Goal: Information Seeking & Learning: Check status

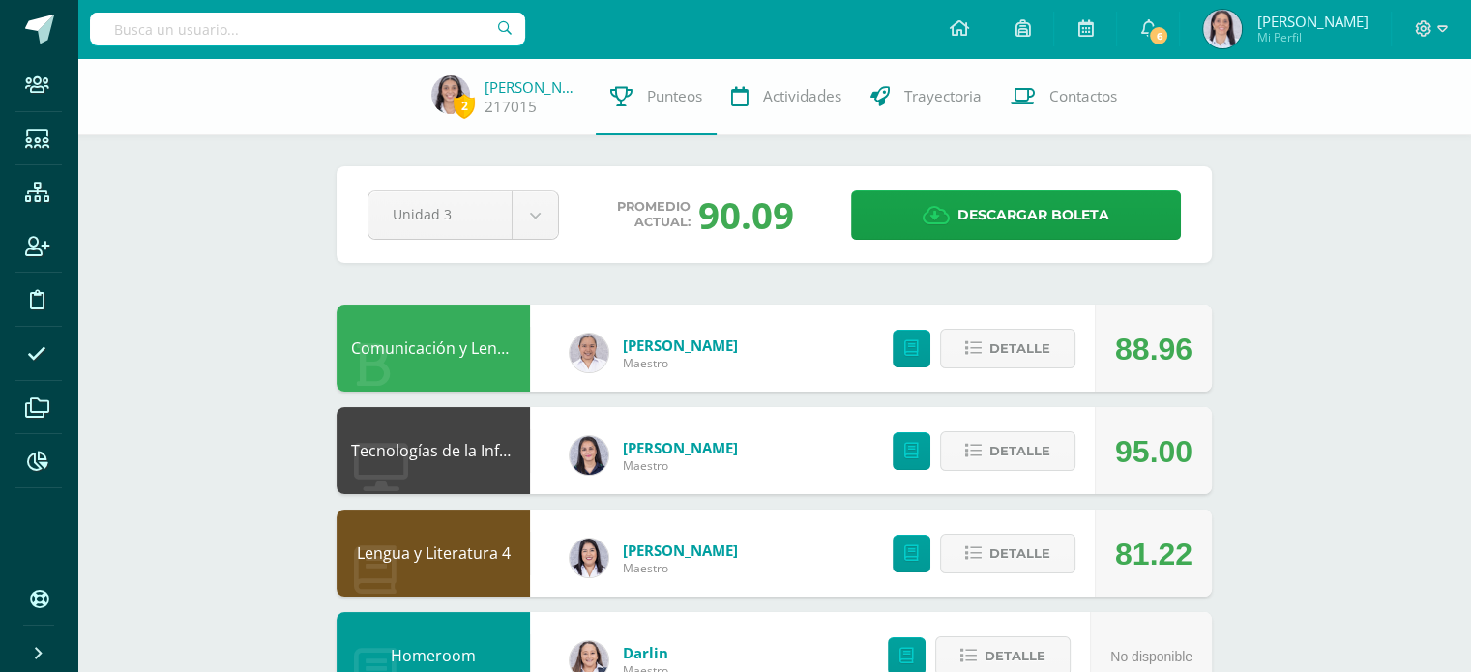
drag, startPoint x: 797, startPoint y: 217, endPoint x: 634, endPoint y: 230, distance: 163.0
click at [634, 230] on div "Promedio actual: 90.09" at bounding box center [704, 215] width 261 height 50
click at [744, 239] on div "90.09" at bounding box center [746, 215] width 96 height 50
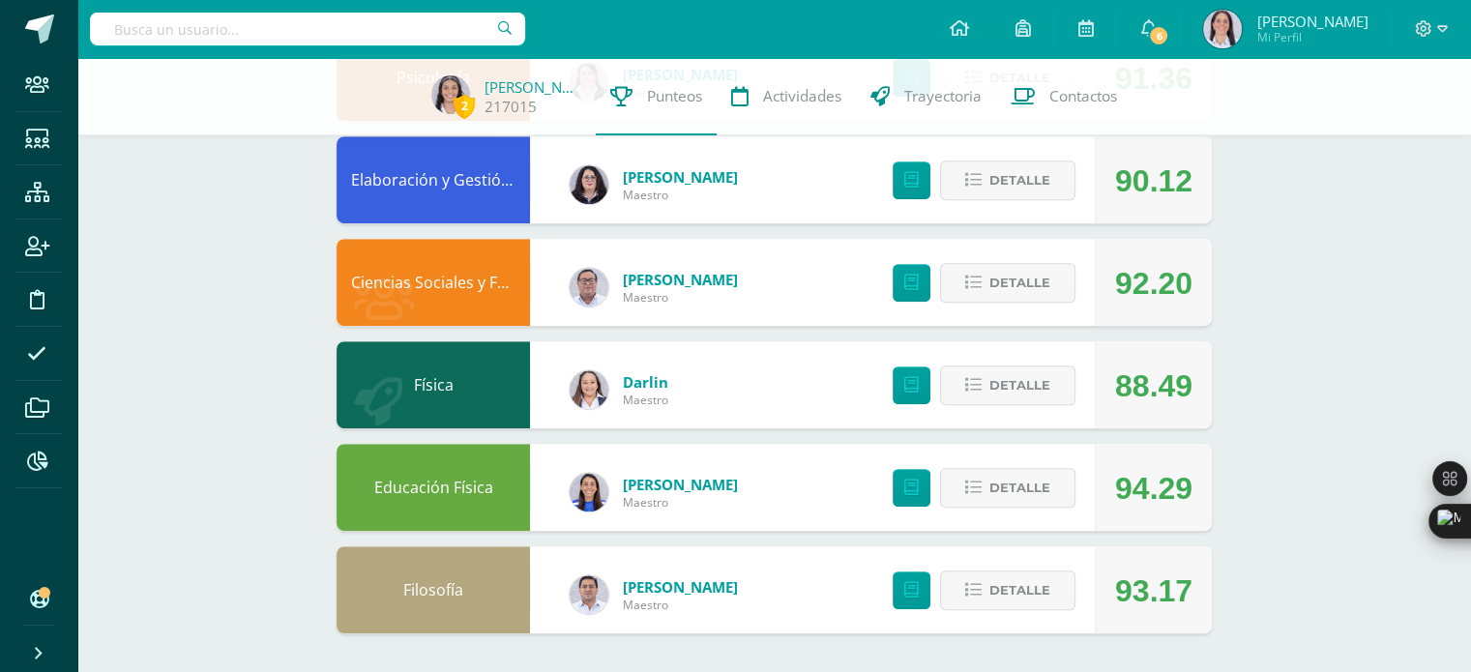
scroll to position [885, 0]
click at [1022, 390] on span "Detalle" at bounding box center [1019, 386] width 61 height 36
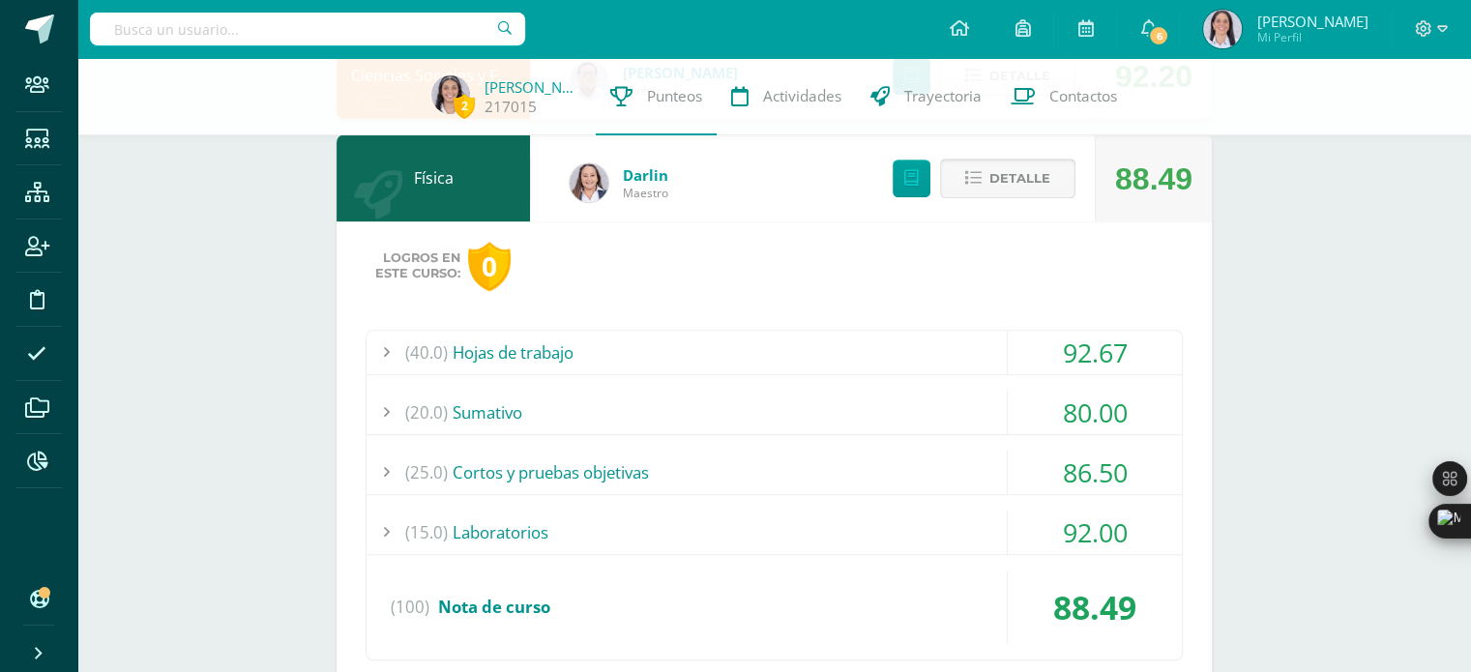
scroll to position [1153, 0]
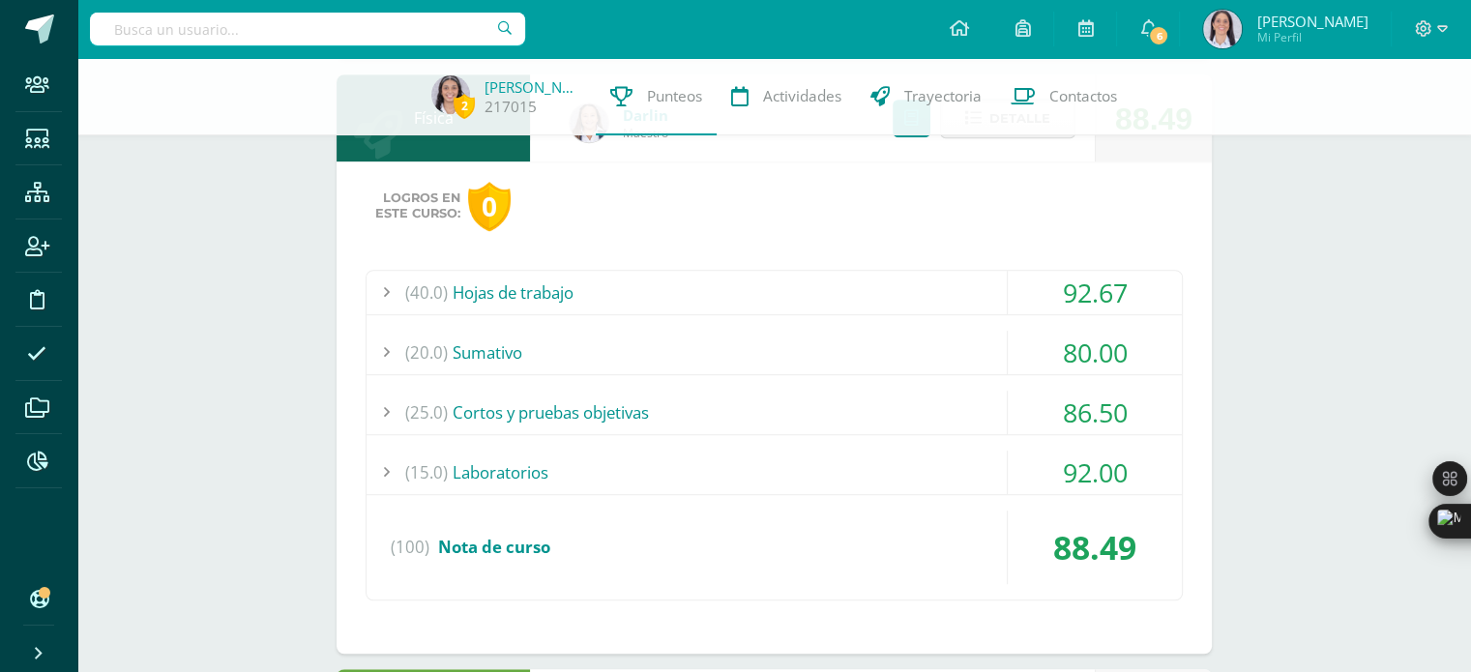
click at [668, 346] on div "(20.0) [GEOGRAPHIC_DATA]" at bounding box center [774, 353] width 815 height 44
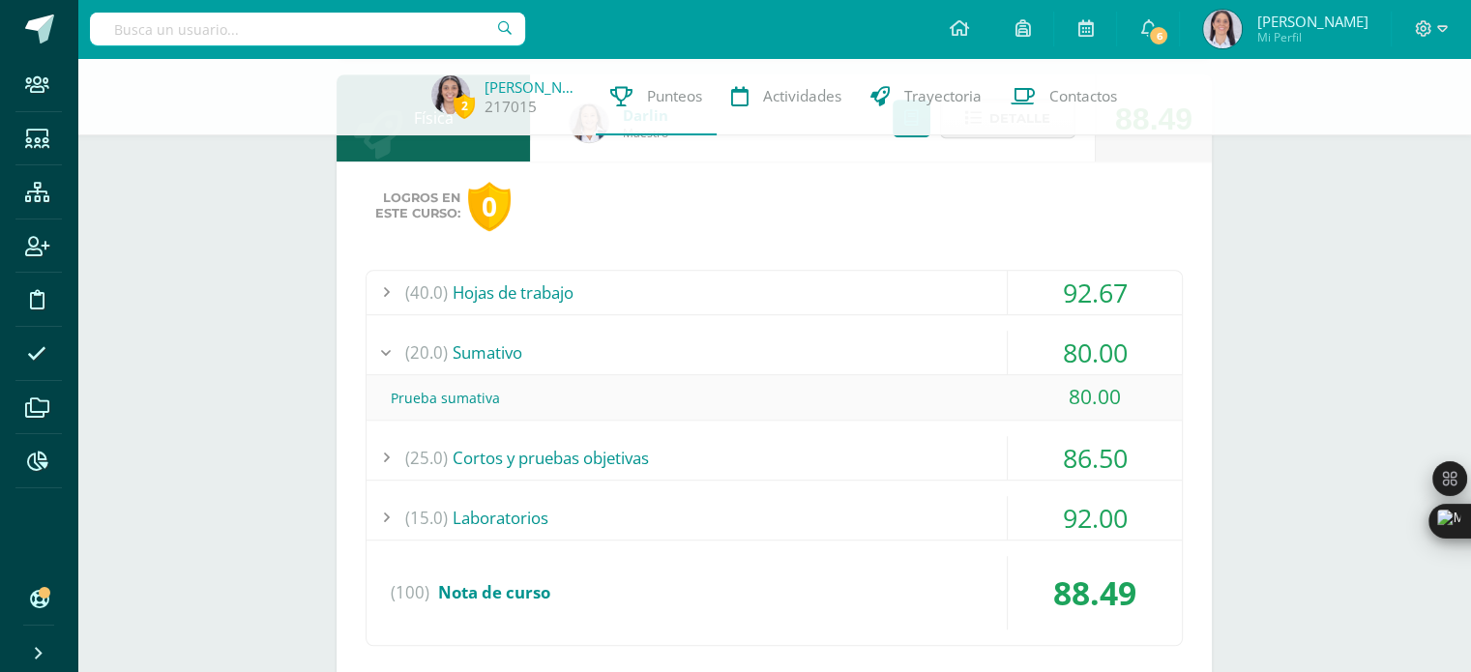
click at [476, 375] on div "Prueba sumativa 80.00" at bounding box center [774, 397] width 815 height 45
click at [589, 436] on div "(25.0) Cortos y pruebas objetivas" at bounding box center [774, 458] width 815 height 44
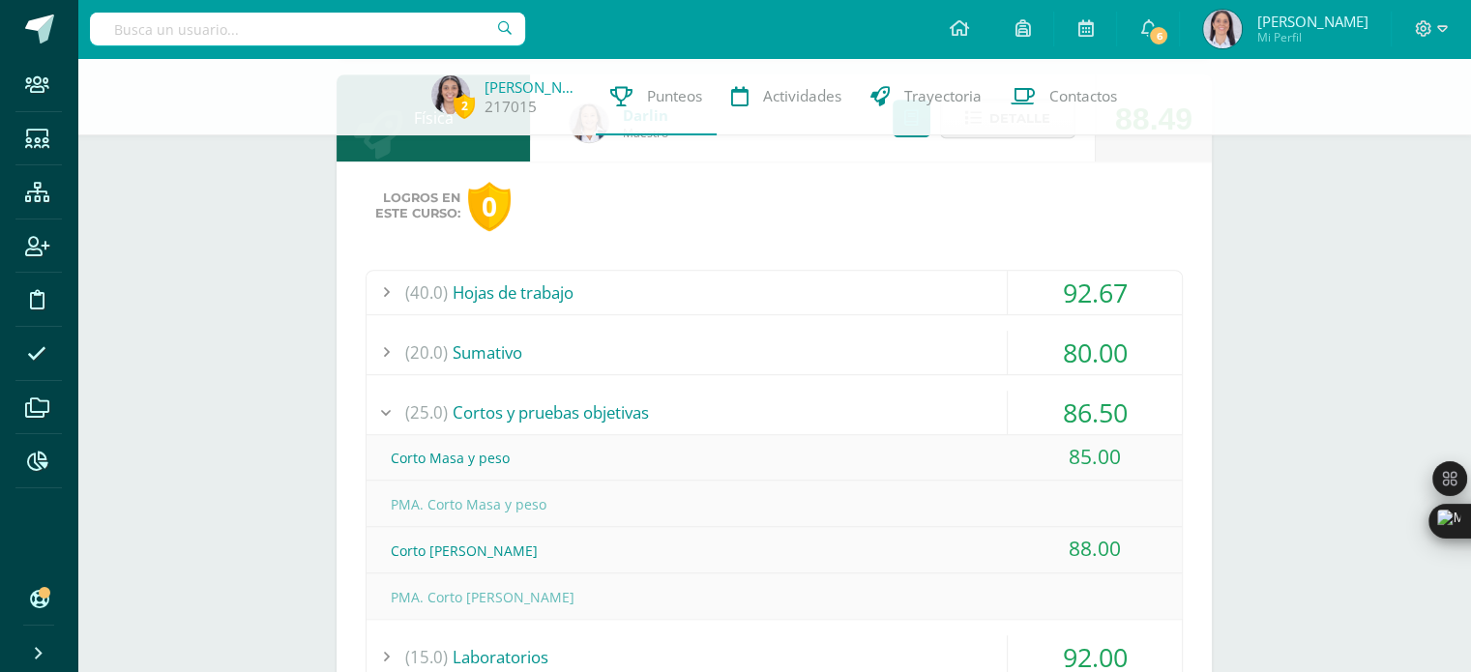
scroll to position [1176, 0]
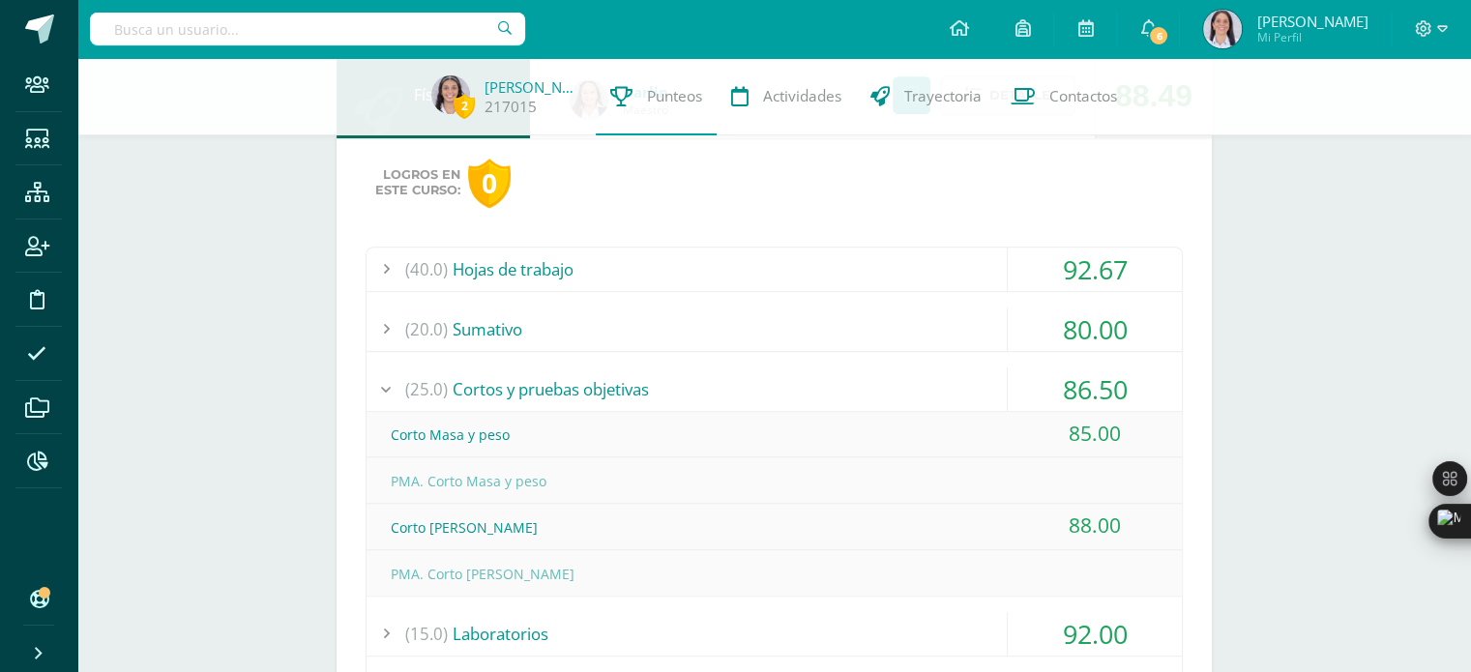
click at [612, 393] on div "(25.0) Cortos y pruebas objetivas" at bounding box center [774, 390] width 815 height 44
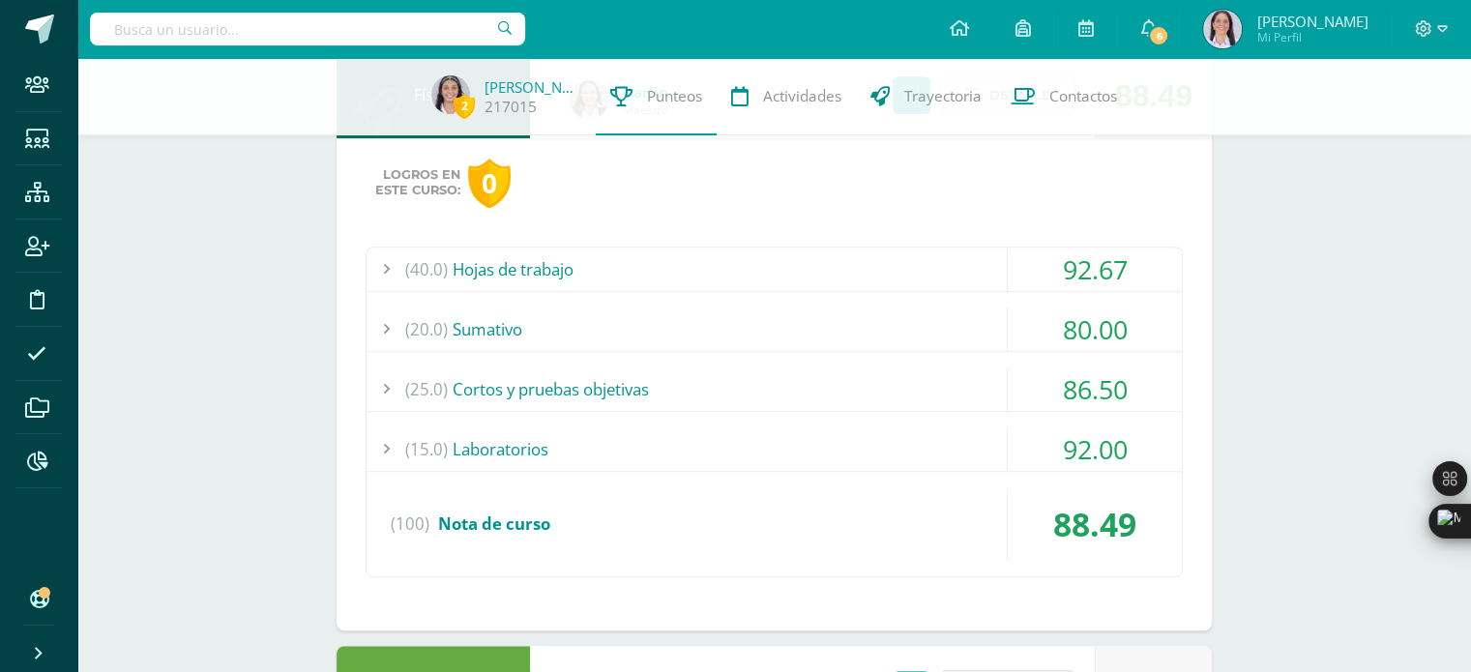
click at [606, 300] on div "(40.0) Hojas de trabajo 92.67 Ejercitación dinámica 98.00" at bounding box center [774, 412] width 817 height 331
click at [585, 273] on div "(40.0) Hojas de trabajo" at bounding box center [774, 270] width 815 height 44
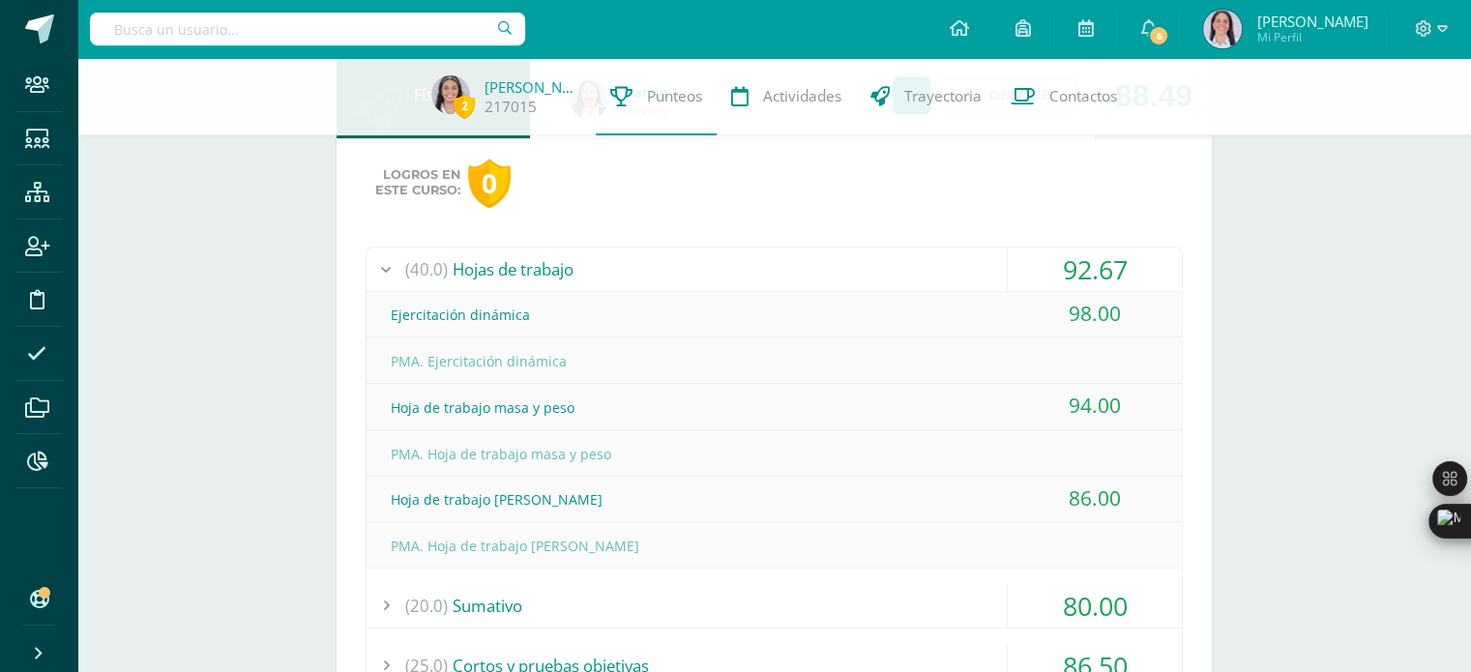
click at [585, 273] on div "(40.0) Hojas de trabajo" at bounding box center [774, 270] width 815 height 44
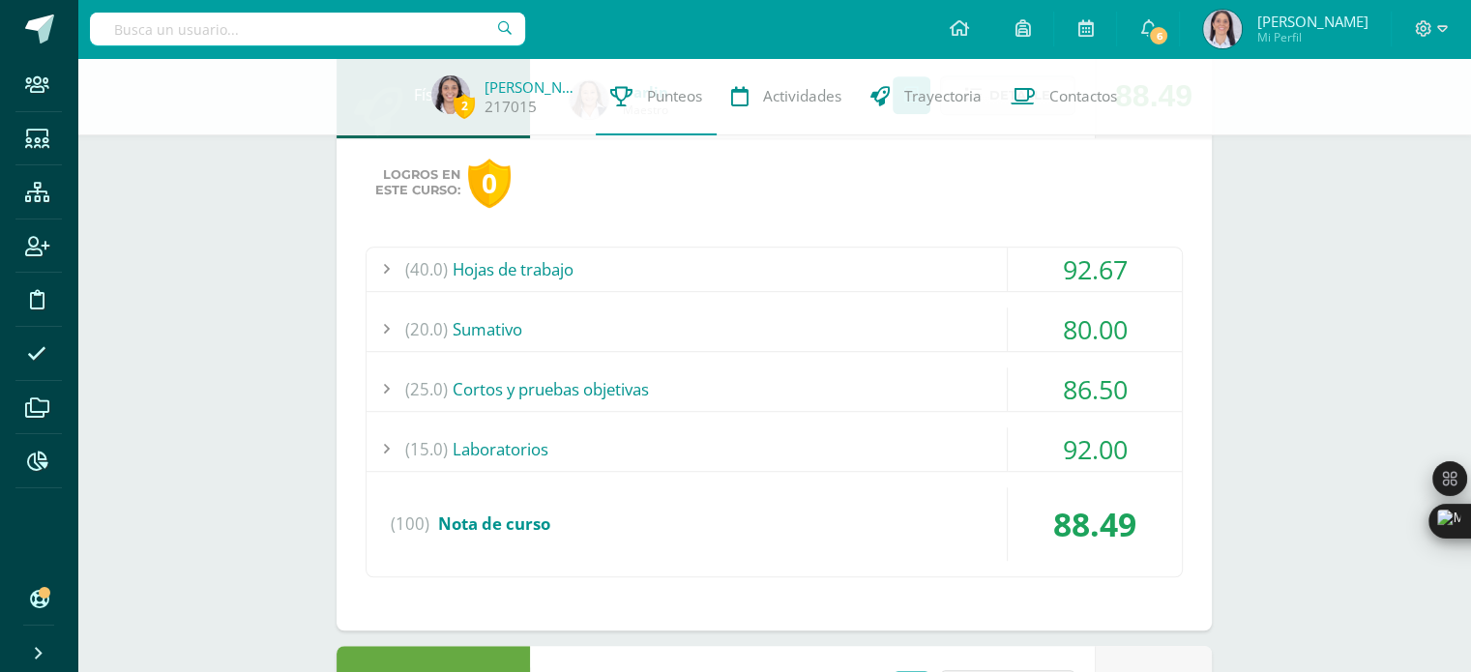
scroll to position [967, 0]
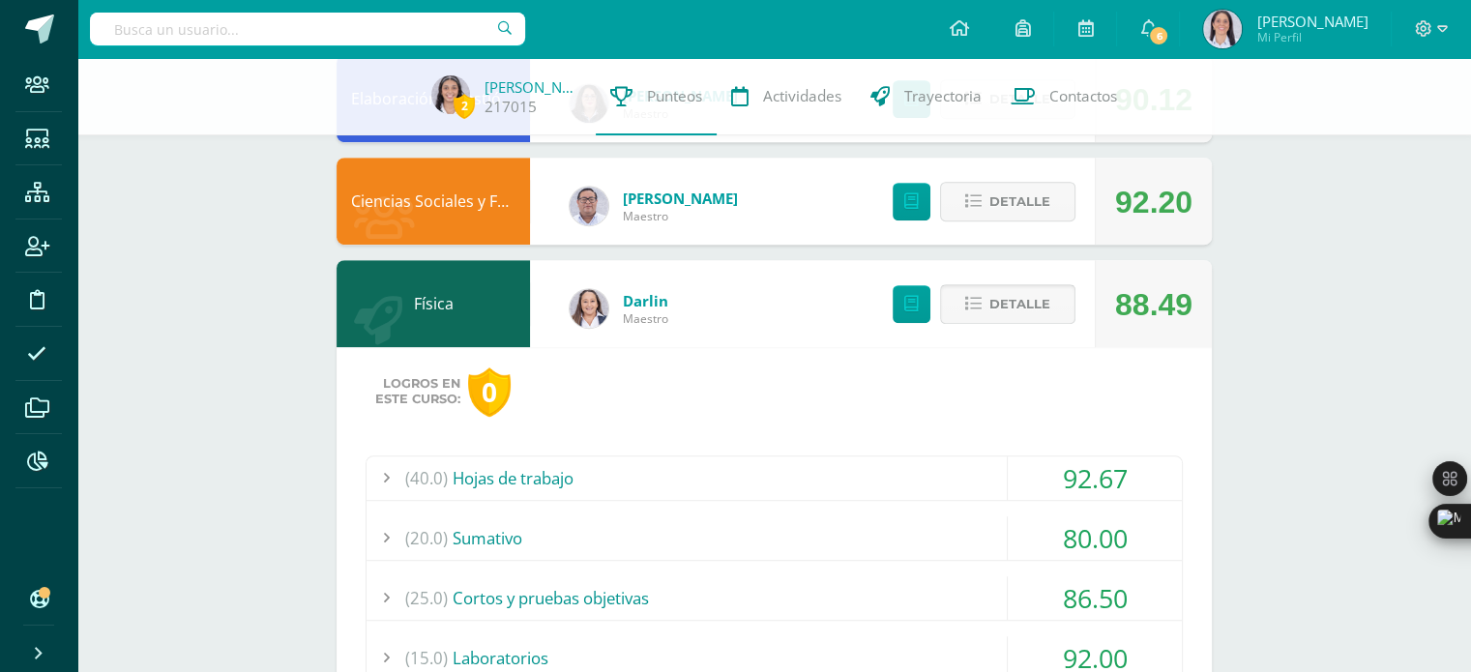
click at [971, 321] on button "Detalle" at bounding box center [1007, 304] width 135 height 40
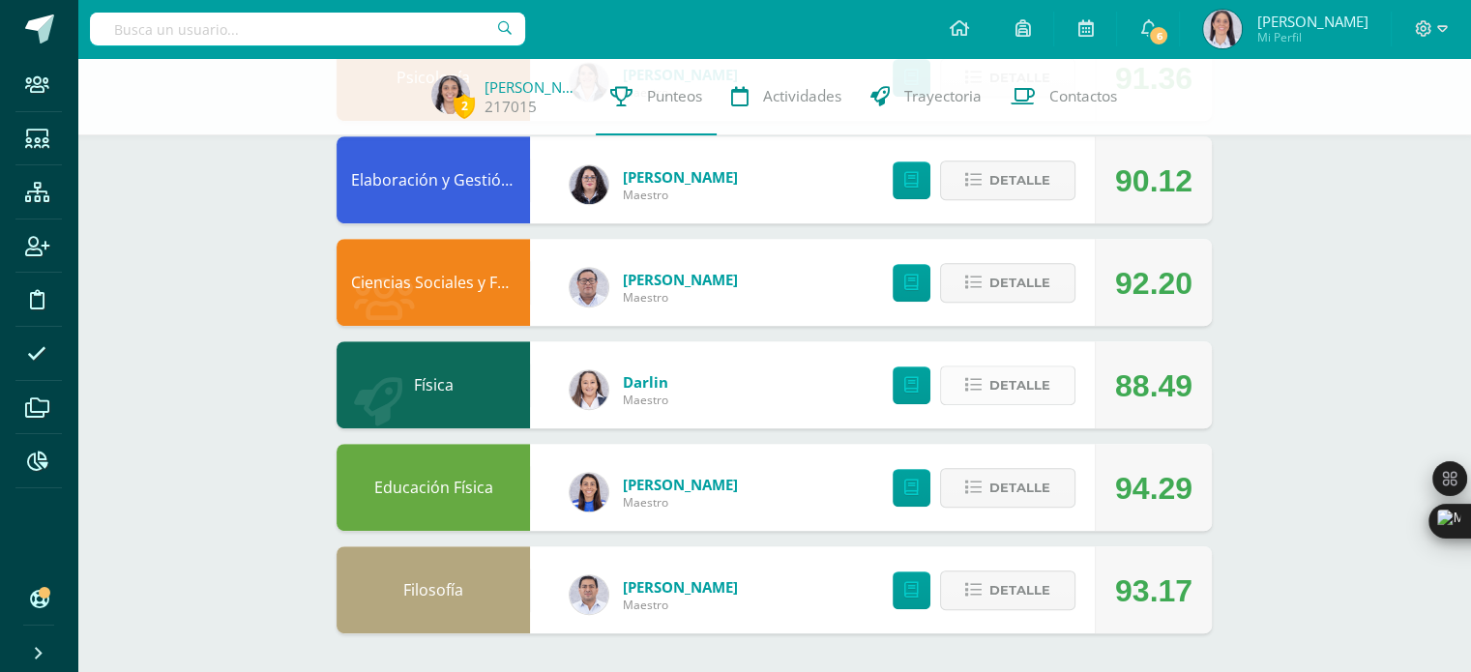
scroll to position [0, 0]
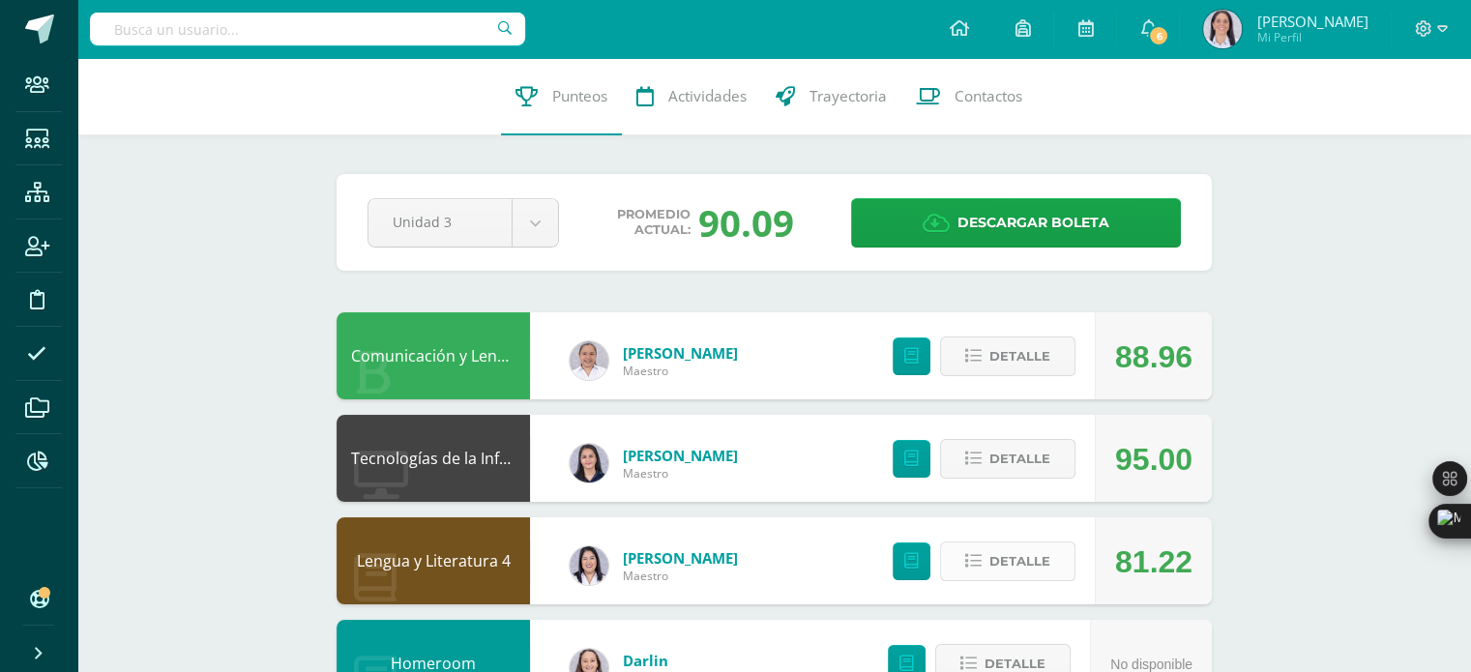
click at [1042, 556] on span "Detalle" at bounding box center [1019, 562] width 61 height 36
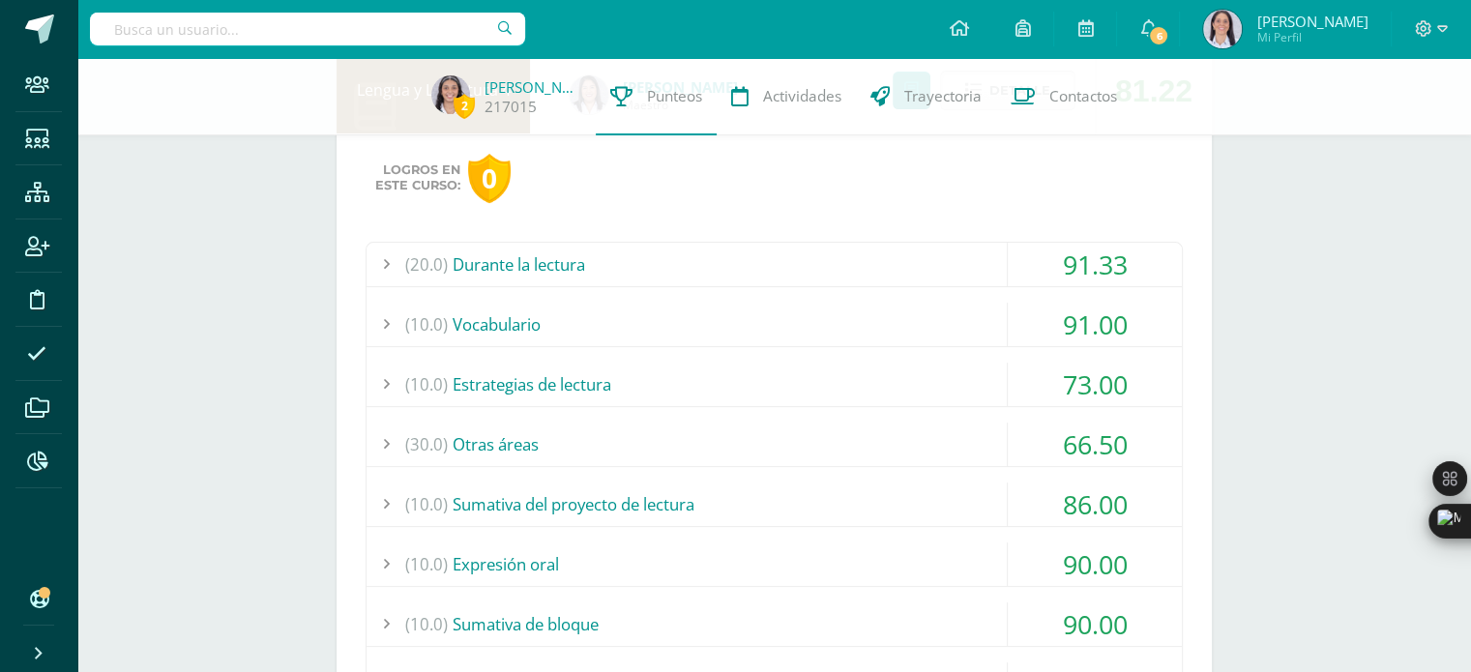
scroll to position [431, 0]
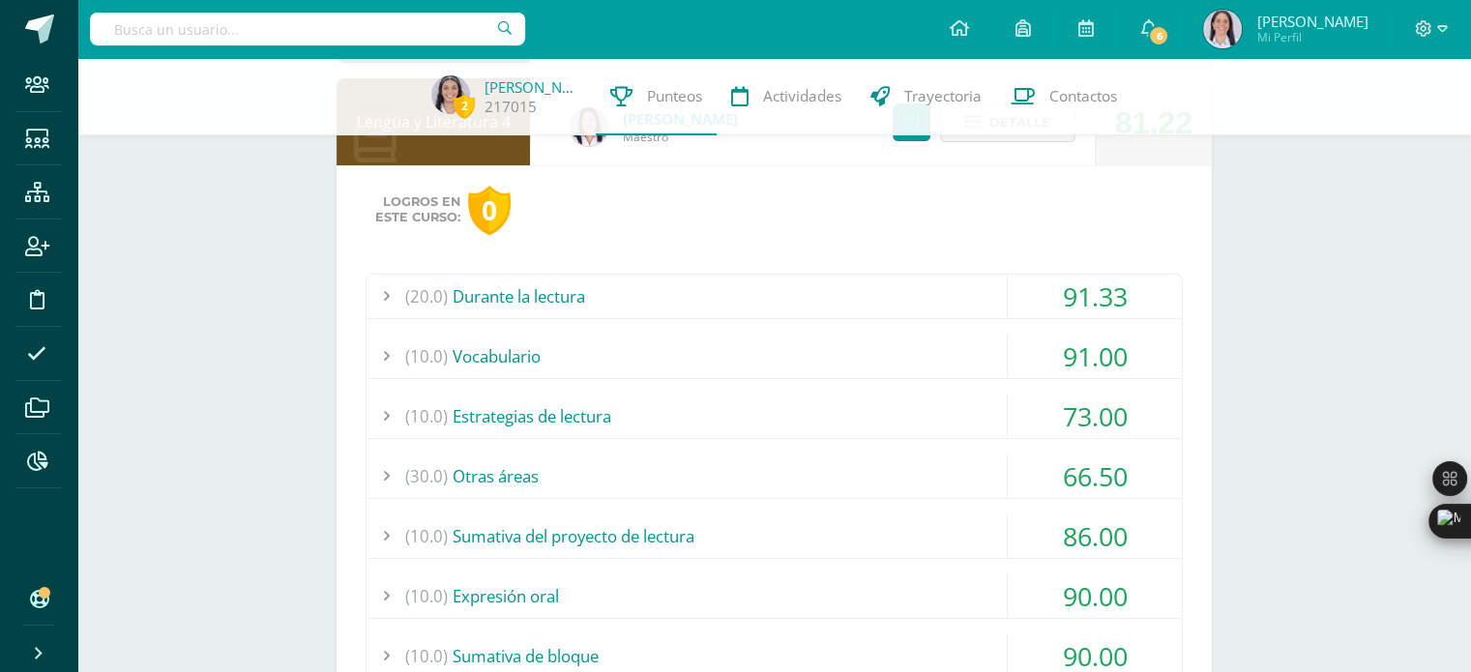
click at [758, 426] on div "(10.0) Estrategias de lectura" at bounding box center [774, 417] width 815 height 44
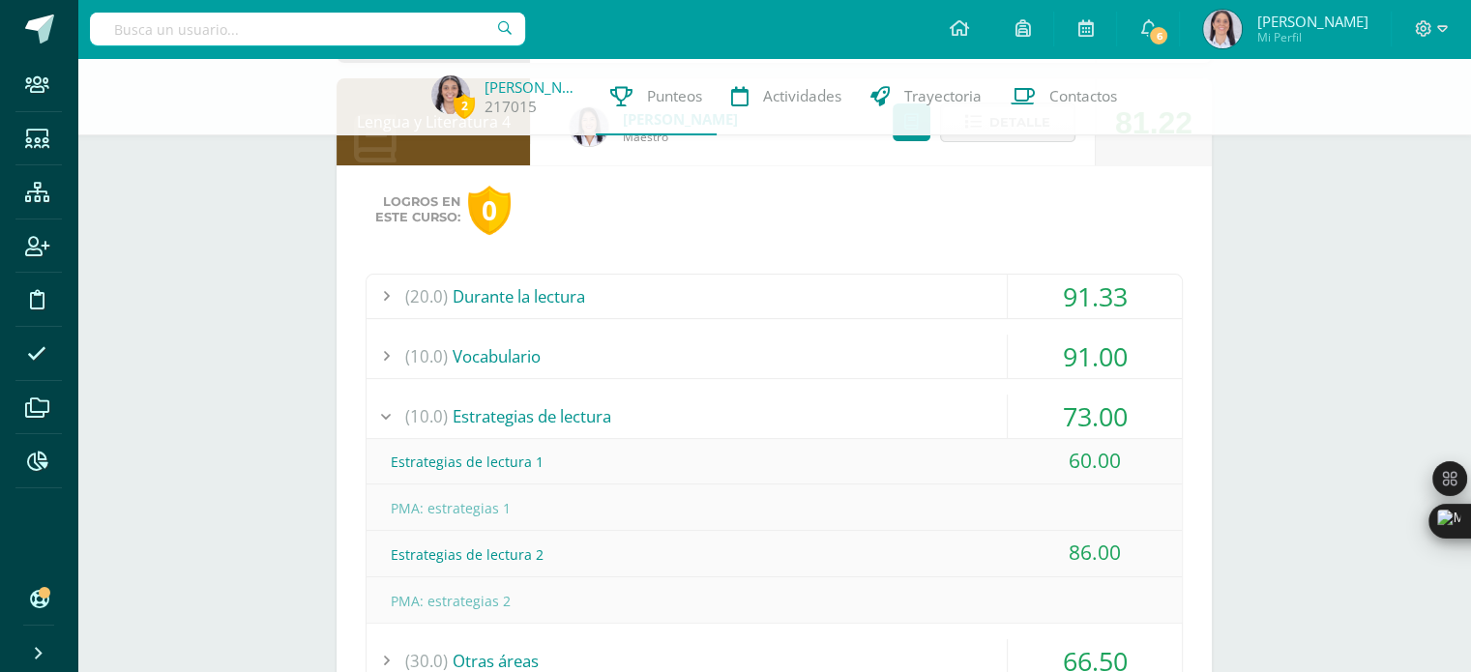
click at [708, 418] on div "(10.0) Estrategias de lectura" at bounding box center [774, 417] width 815 height 44
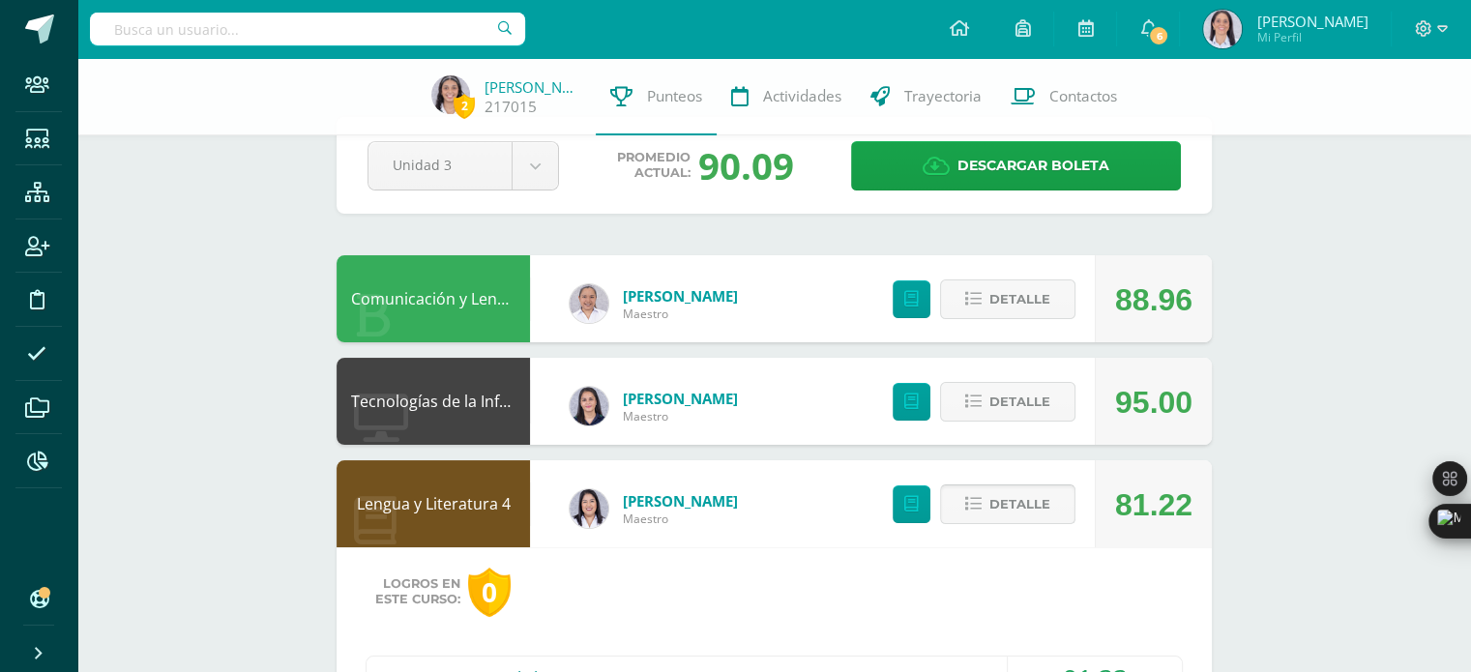
scroll to position [298, 0]
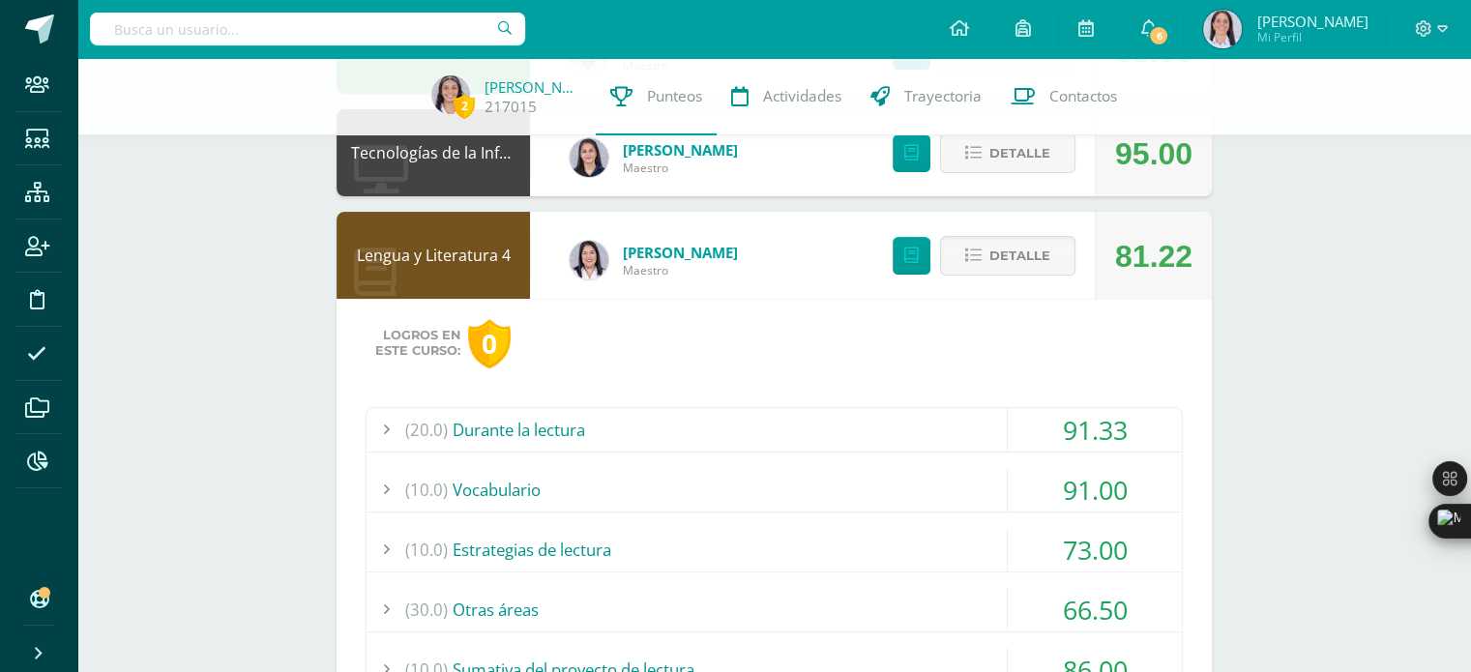
click at [548, 428] on div "(20.0) Durante la lectura" at bounding box center [774, 430] width 815 height 44
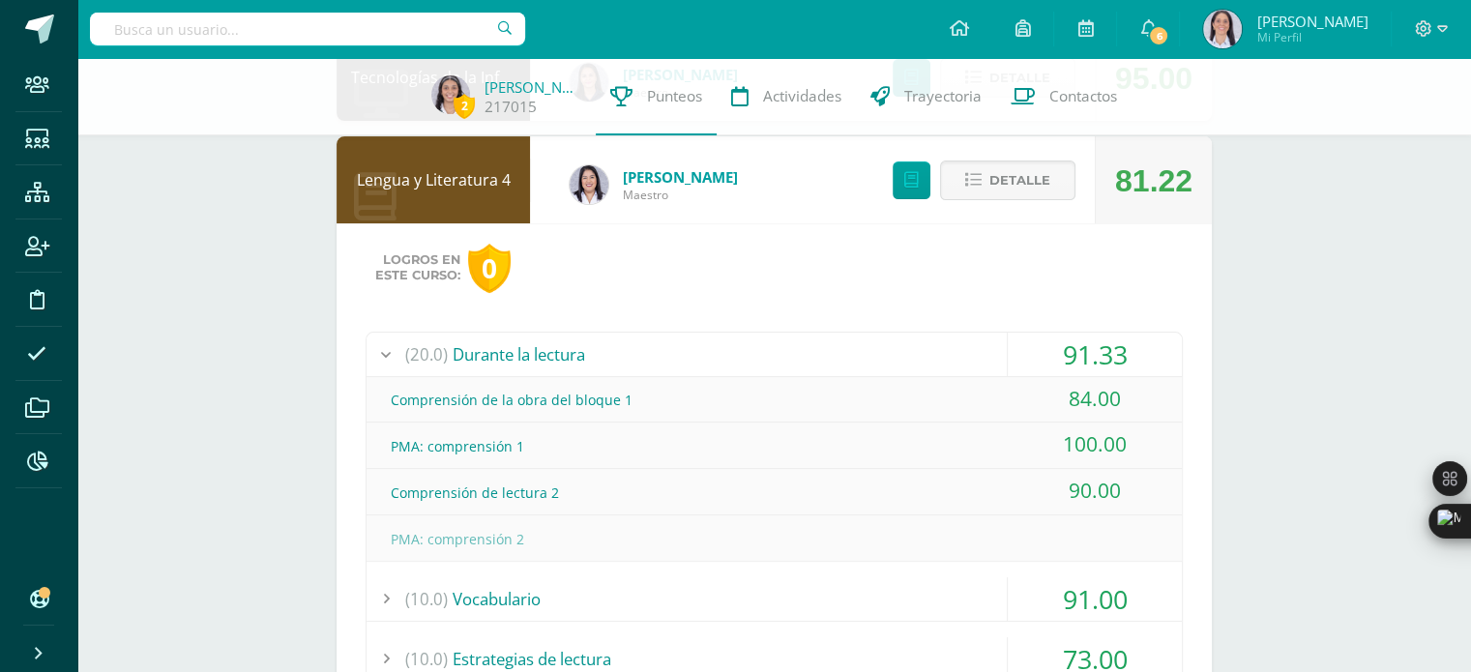
scroll to position [395, 0]
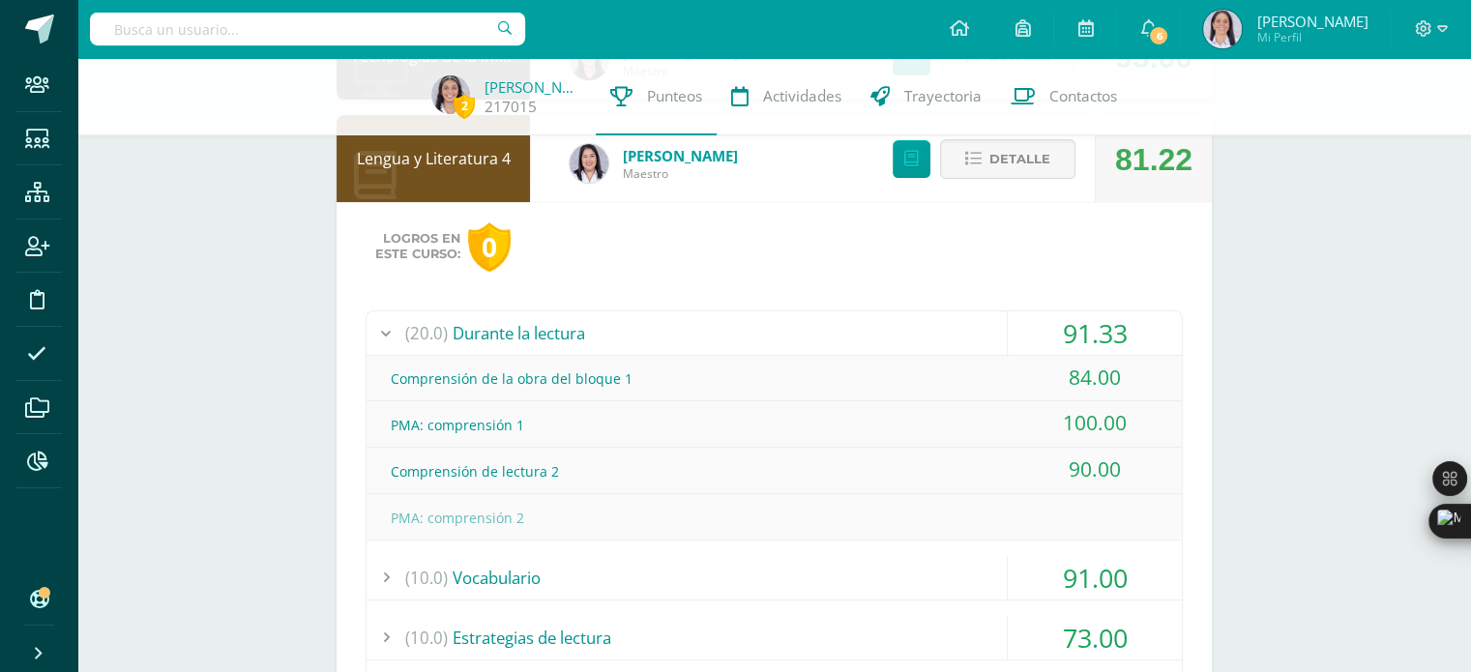
click at [531, 335] on div "(20.0) Durante la lectura" at bounding box center [774, 333] width 815 height 44
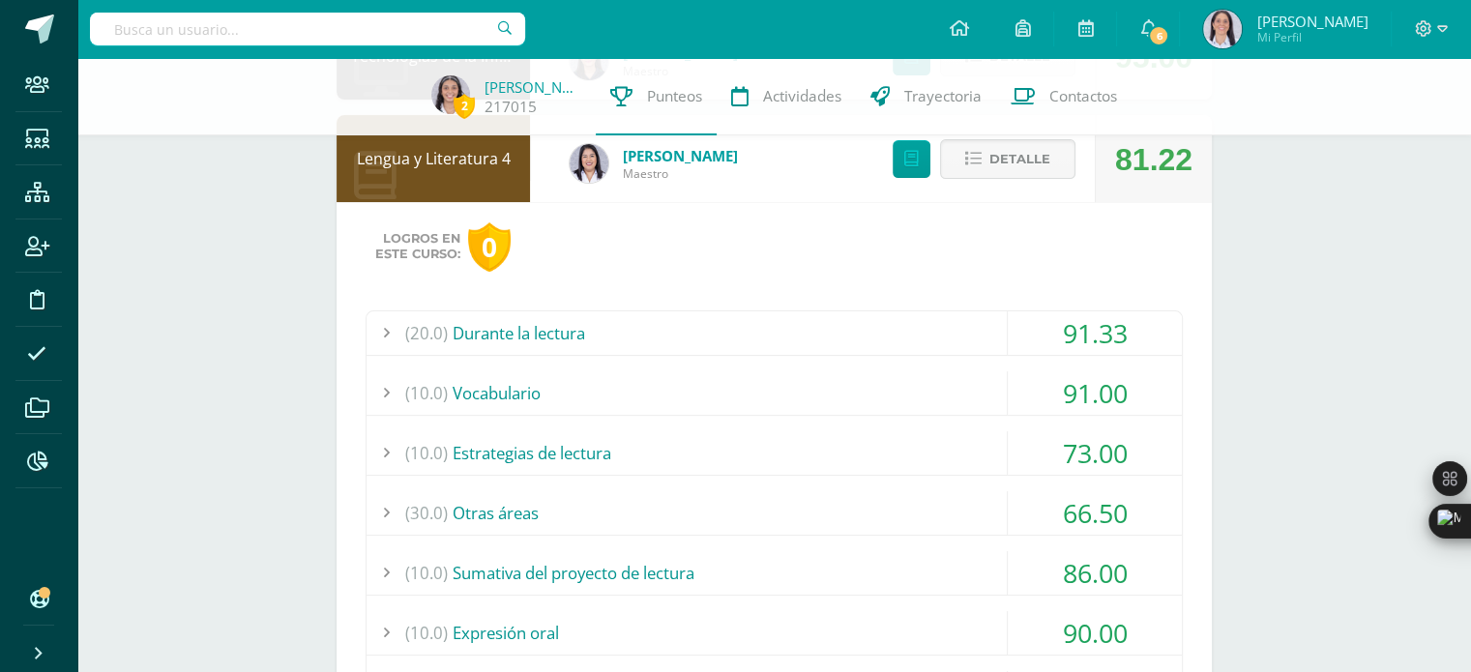
click at [507, 390] on div "(10.0) Vocabulario" at bounding box center [774, 393] width 815 height 44
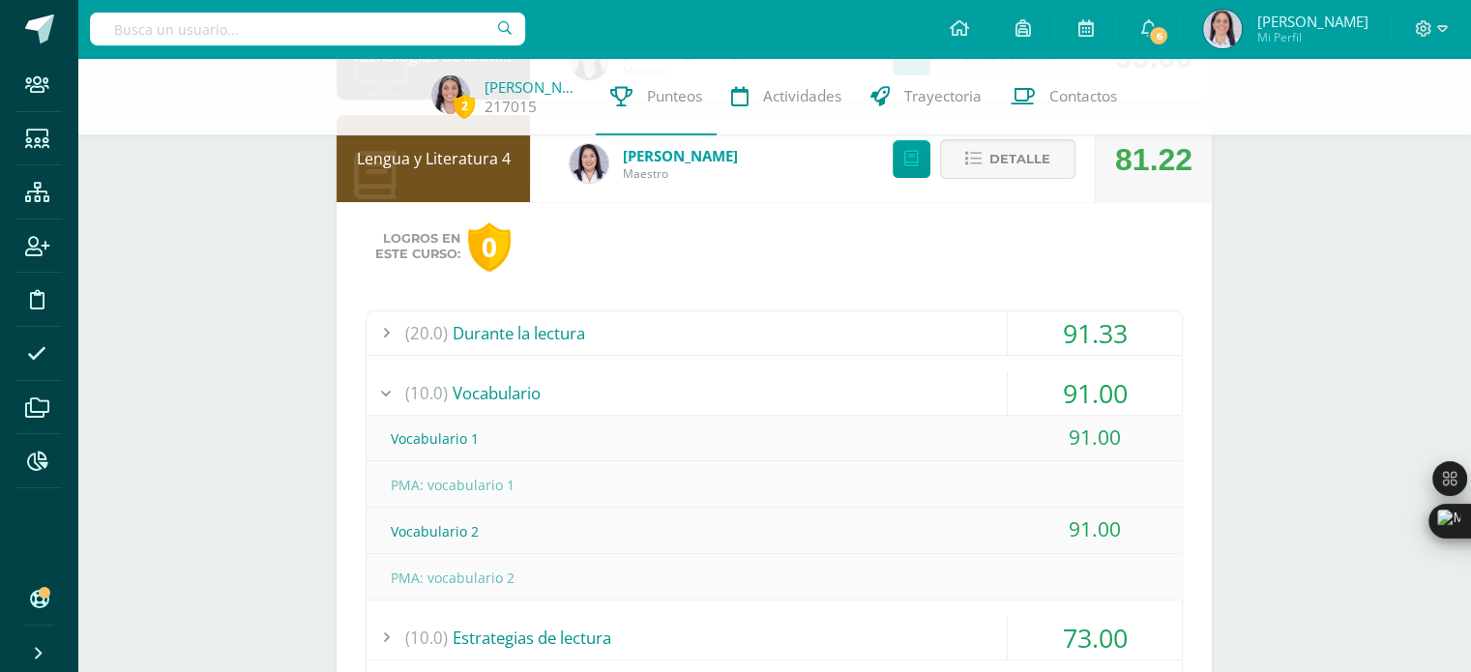
click at [507, 395] on div "(10.0) Vocabulario" at bounding box center [774, 393] width 815 height 44
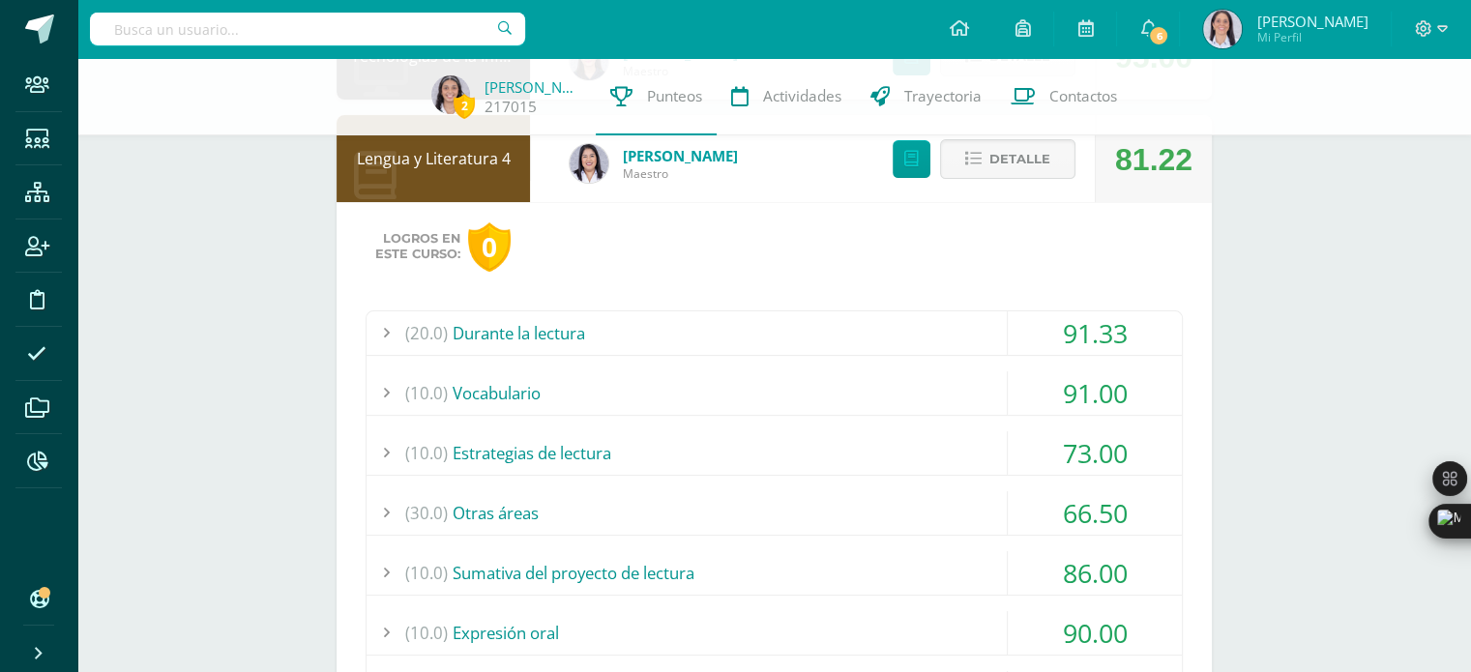
click at [520, 455] on div "(10.0) Estrategias de lectura" at bounding box center [774, 453] width 815 height 44
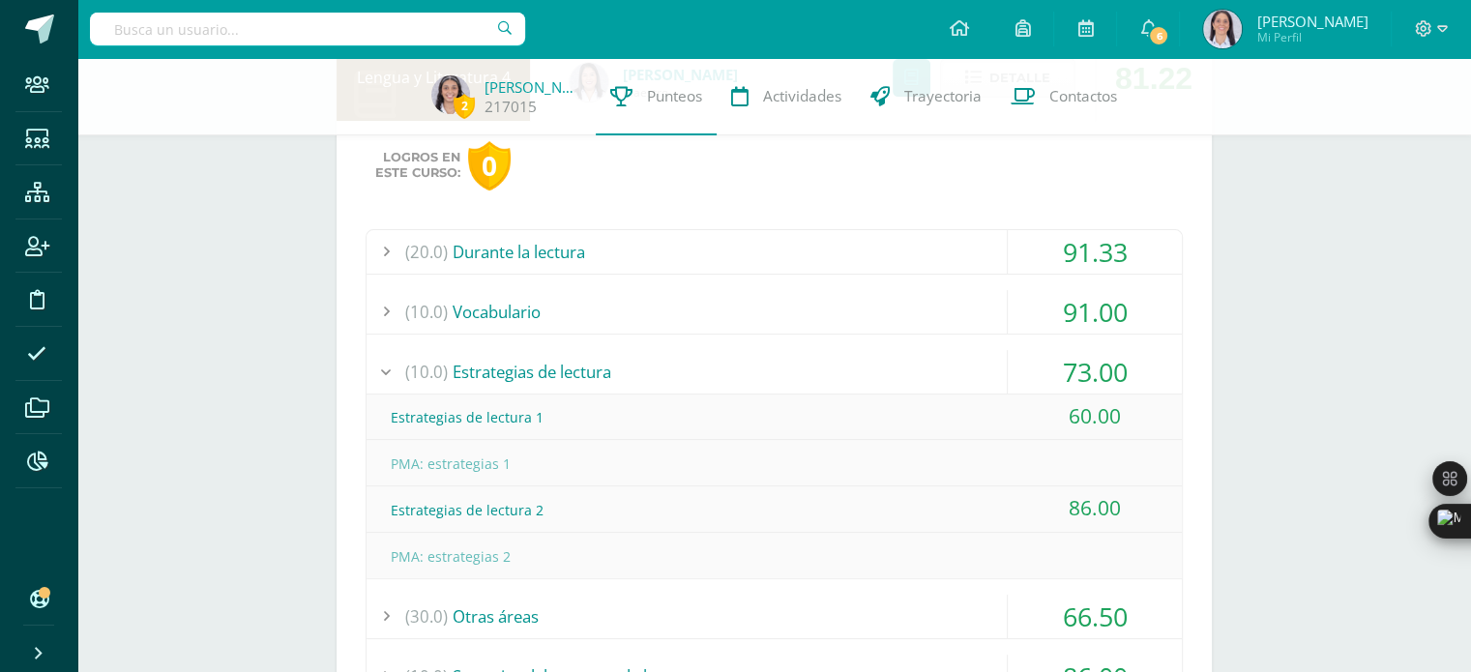
scroll to position [482, 0]
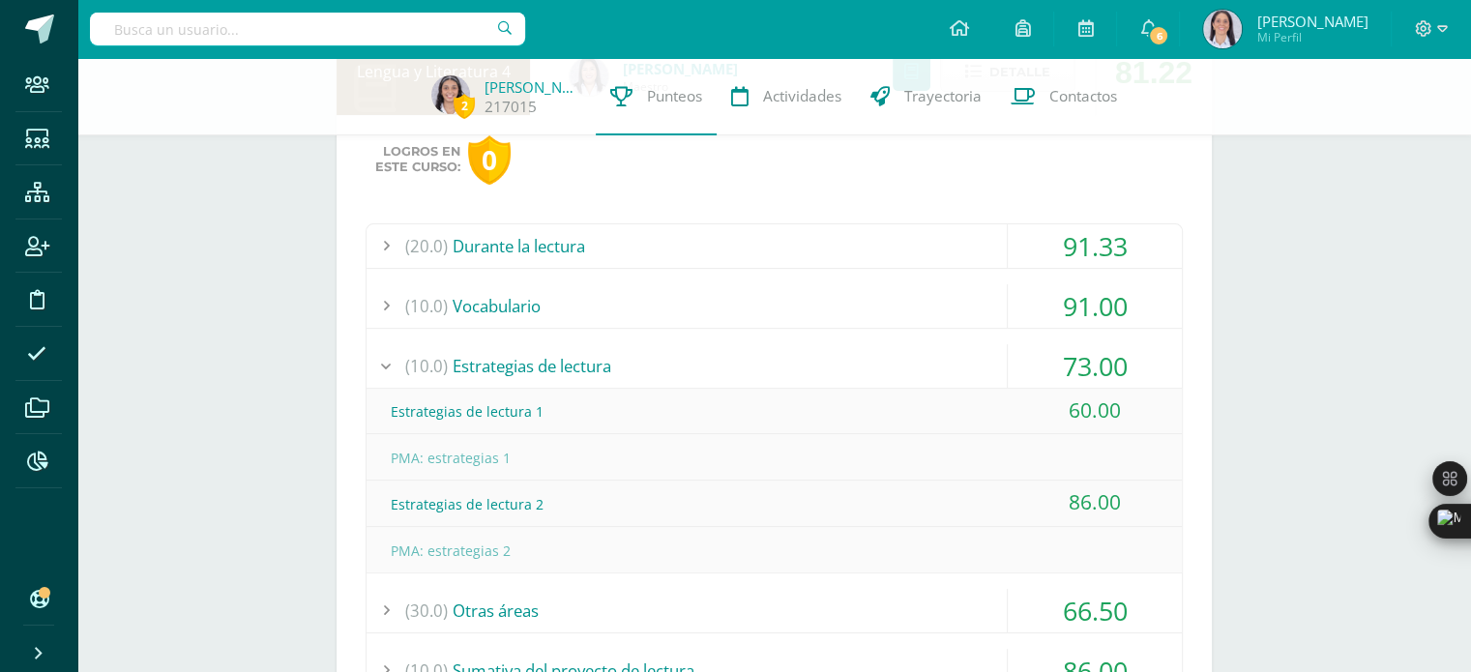
click at [472, 359] on div "(10.0) Estrategias de lectura" at bounding box center [774, 366] width 815 height 44
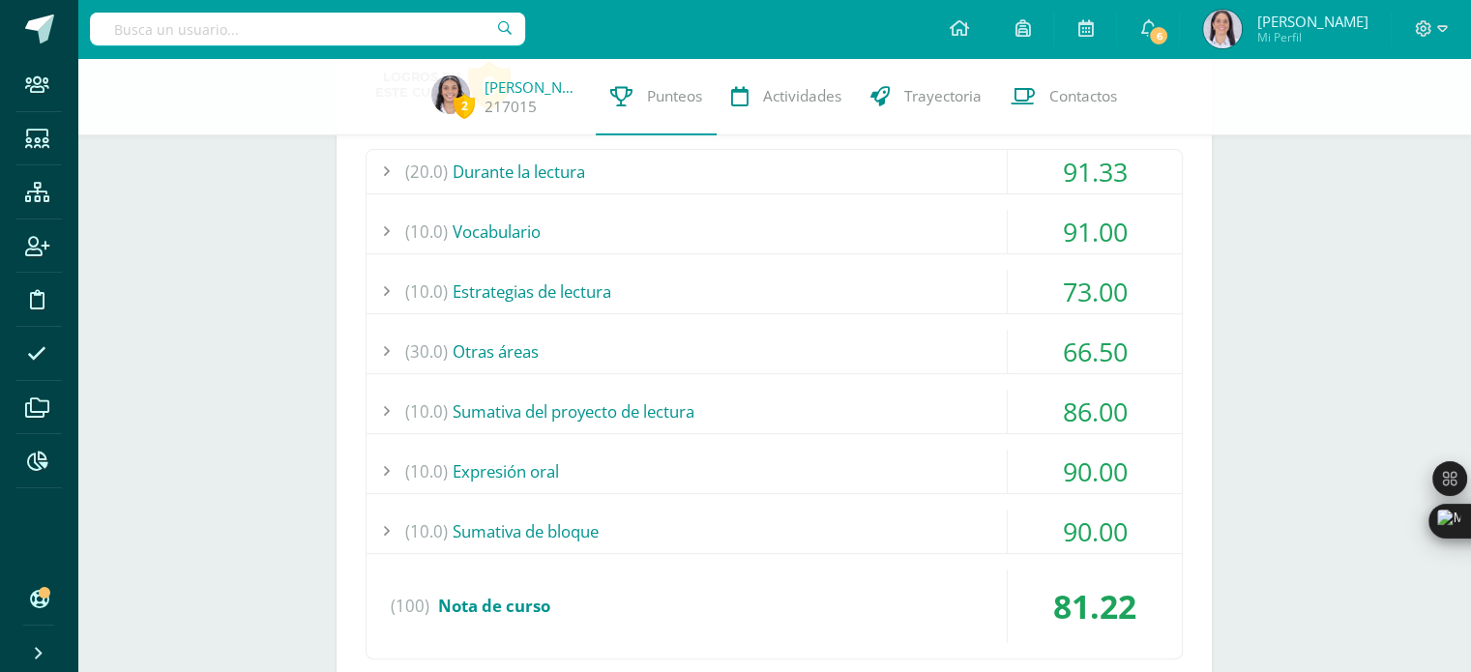
scroll to position [568, 0]
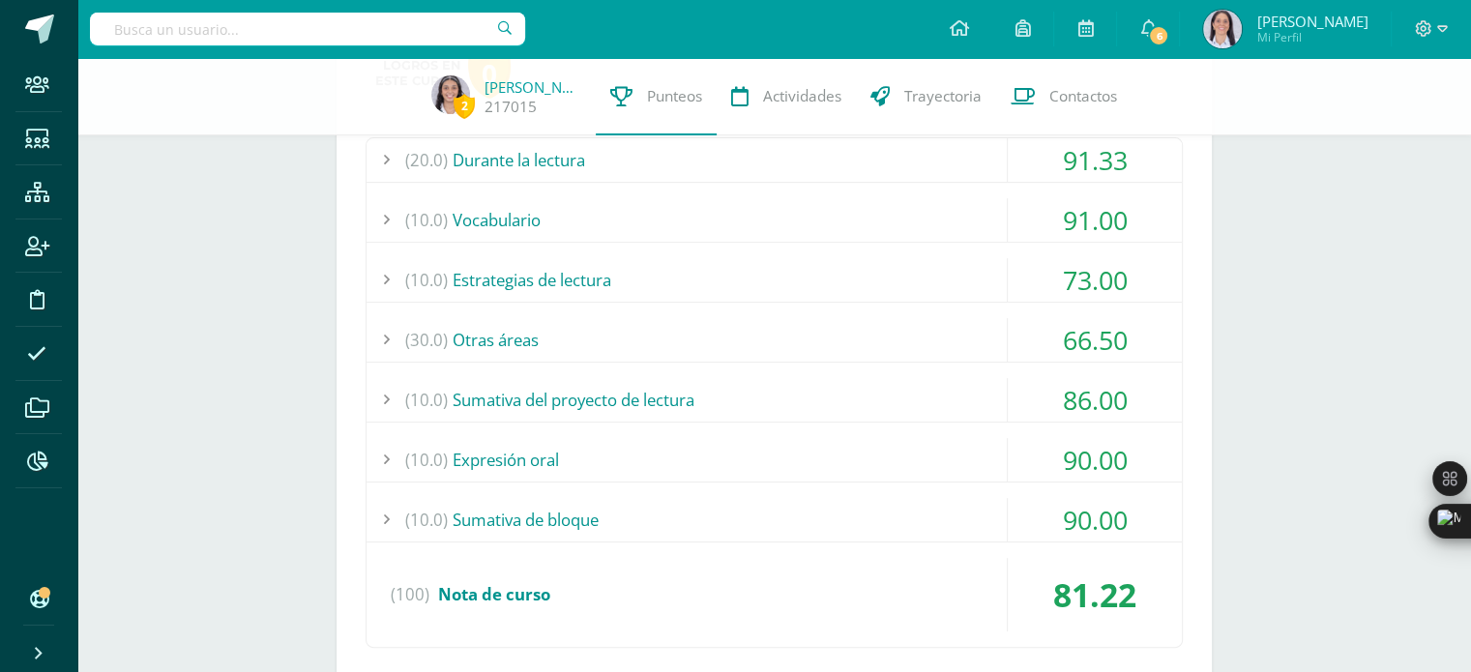
click at [491, 337] on div "(30.0) Otras áreas" at bounding box center [774, 340] width 815 height 44
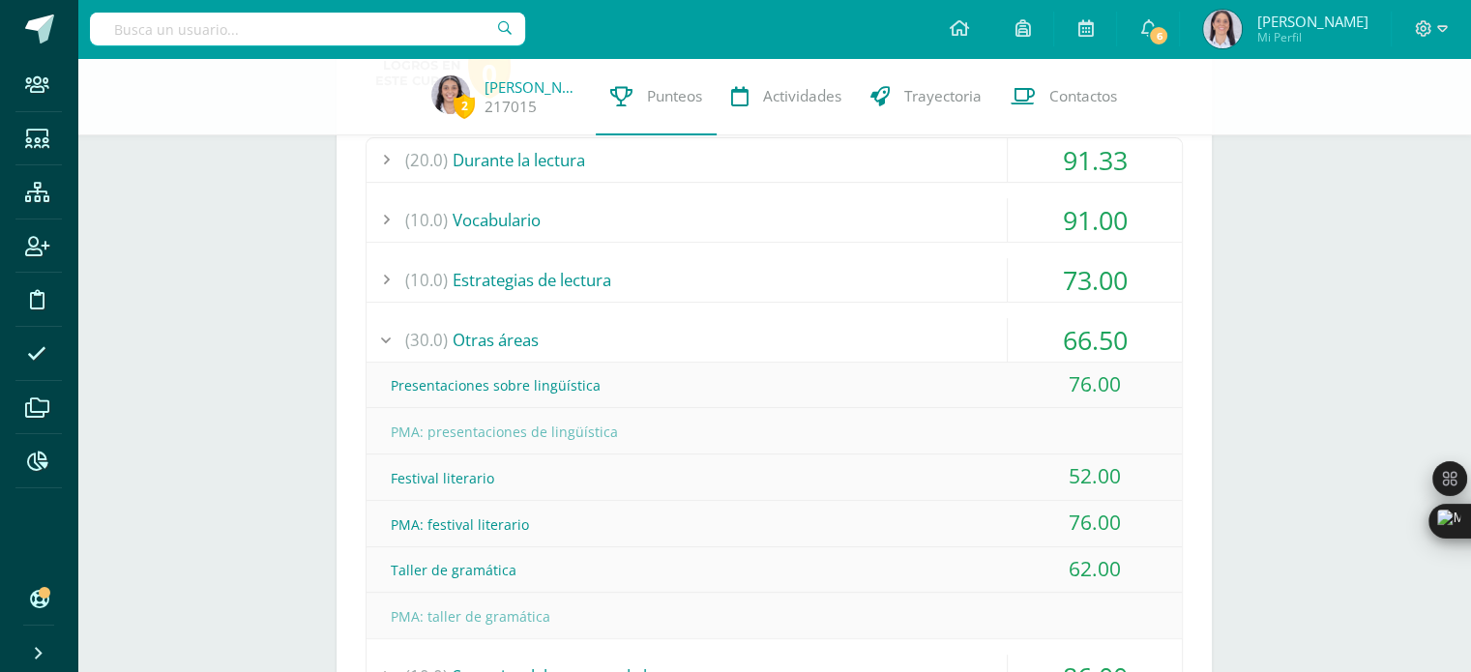
click at [495, 345] on div "(30.0) Otras áreas" at bounding box center [774, 340] width 815 height 44
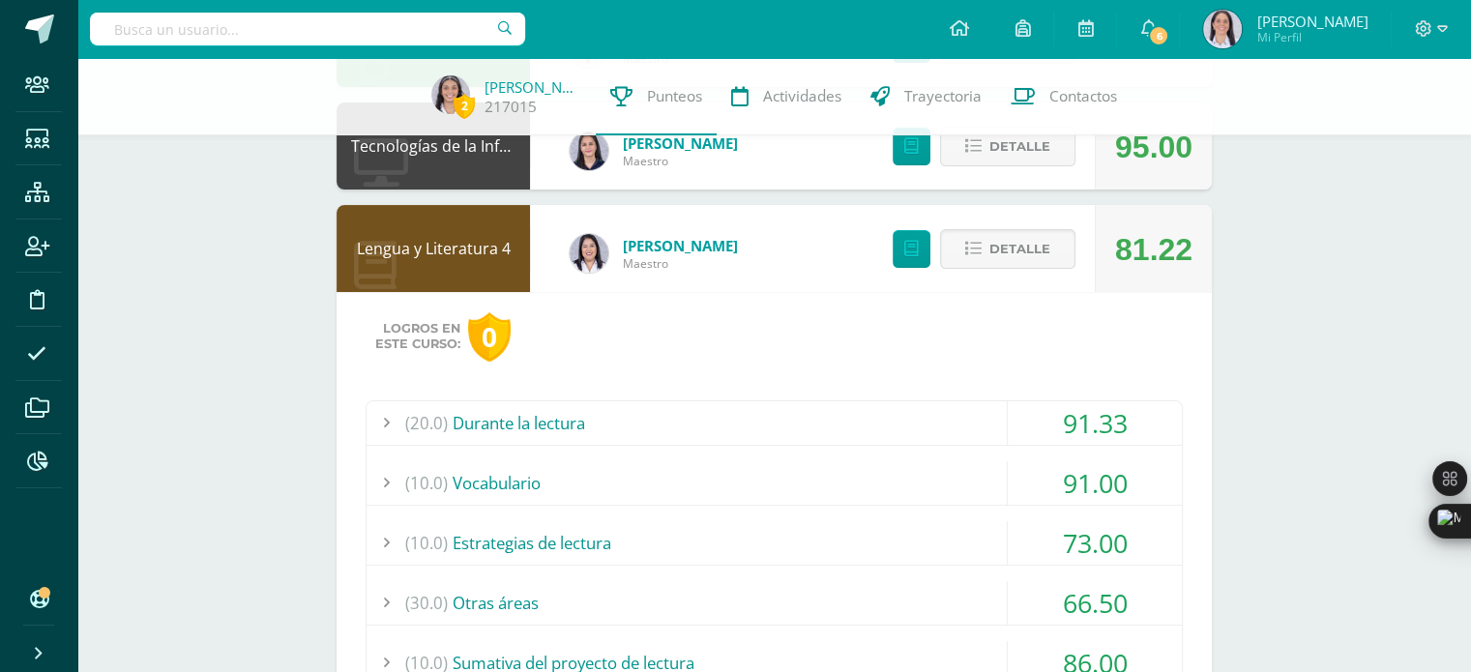
scroll to position [306, 0]
click at [1044, 260] on span "Detalle" at bounding box center [1019, 248] width 61 height 36
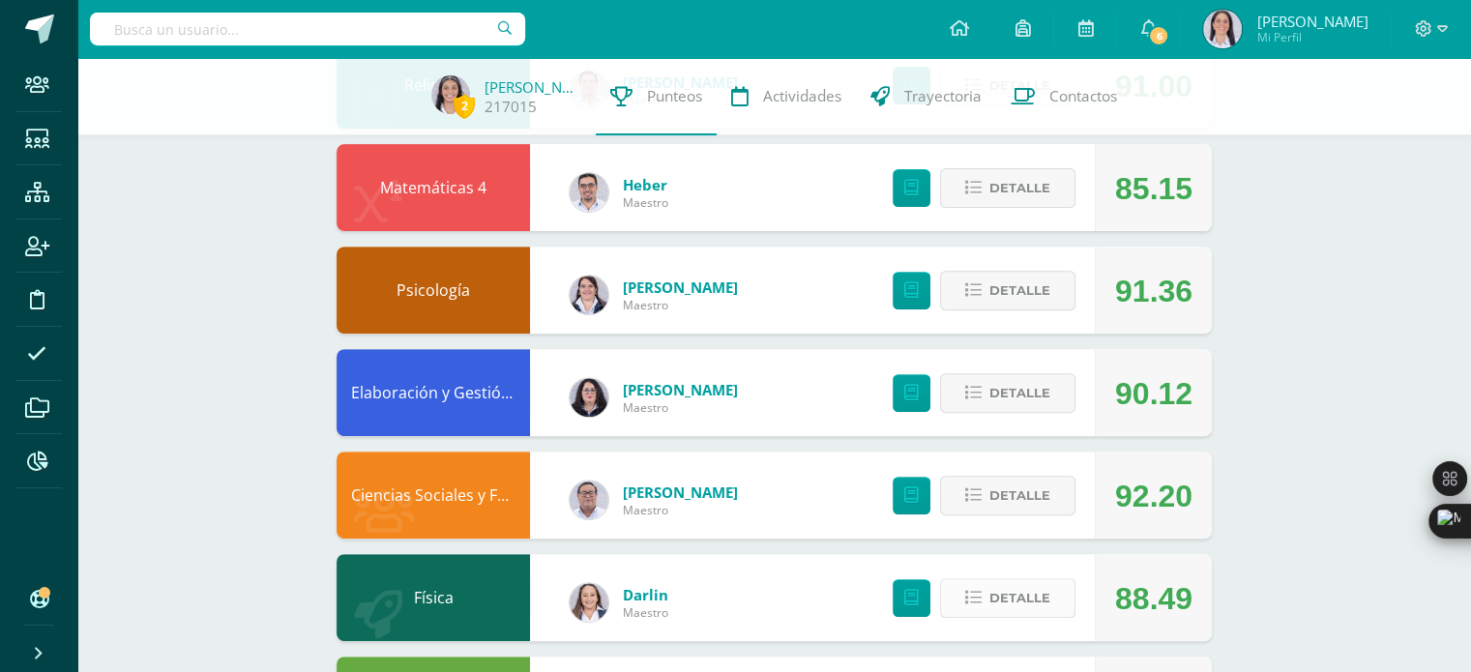
scroll to position [0, 0]
